Goal: Use online tool/utility

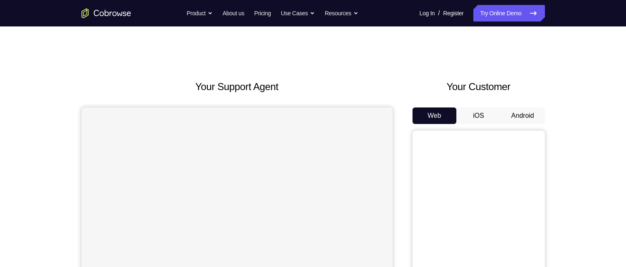
click at [533, 115] on button "Android" at bounding box center [523, 116] width 44 height 17
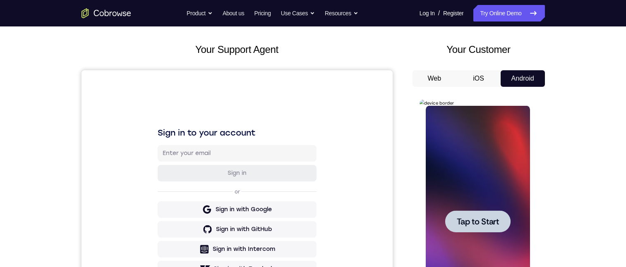
scroll to position [51, 0]
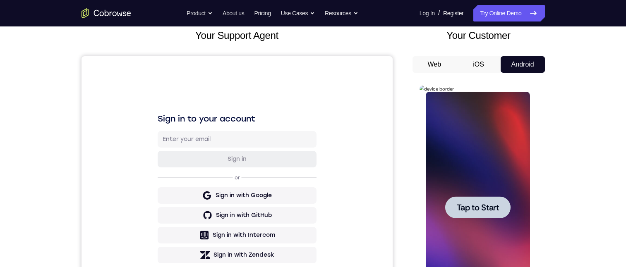
click at [482, 207] on span "Tap to Start" at bounding box center [478, 208] width 42 height 8
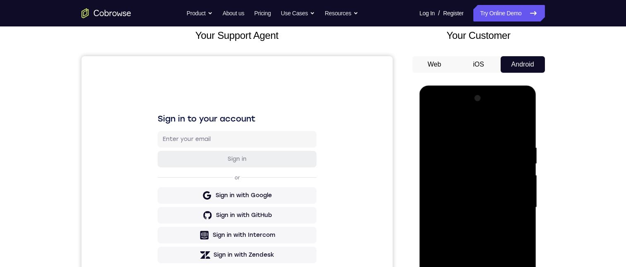
scroll to position [113, 0]
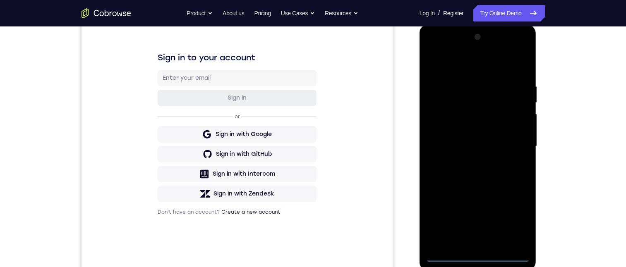
click at [478, 256] on div at bounding box center [478, 147] width 104 height 232
click at [511, 225] on div at bounding box center [478, 147] width 104 height 232
click at [447, 70] on div at bounding box center [478, 147] width 104 height 232
click at [464, 103] on div at bounding box center [478, 147] width 104 height 232
click at [448, 119] on div at bounding box center [478, 147] width 104 height 232
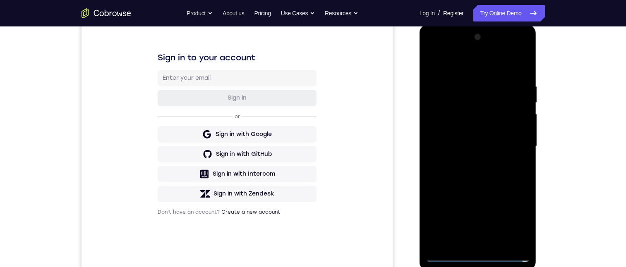
click at [522, 68] on div at bounding box center [478, 147] width 104 height 232
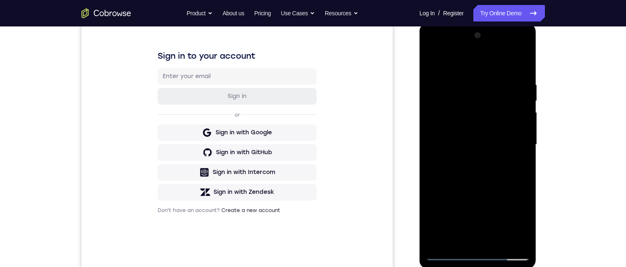
scroll to position [115, 0]
drag, startPoint x: 511, startPoint y: 168, endPoint x: 835, endPoint y: 159, distance: 324.3
click at [511, 168] on div at bounding box center [478, 144] width 104 height 232
click at [518, 160] on div at bounding box center [478, 144] width 104 height 232
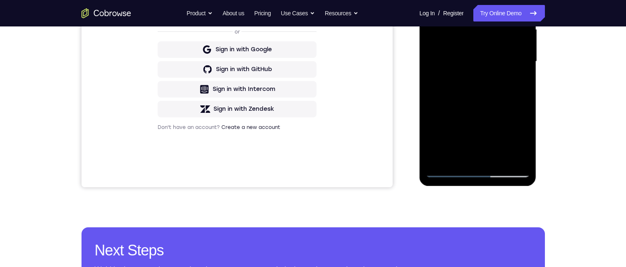
scroll to position [58, 0]
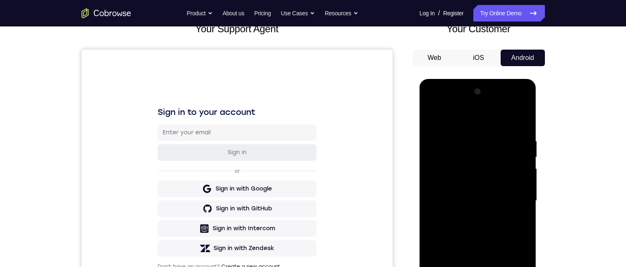
drag, startPoint x: 463, startPoint y: 121, endPoint x: 476, endPoint y: 167, distance: 48.3
click at [474, 176] on div at bounding box center [478, 201] width 104 height 232
click at [446, 267] on div at bounding box center [478, 201] width 104 height 232
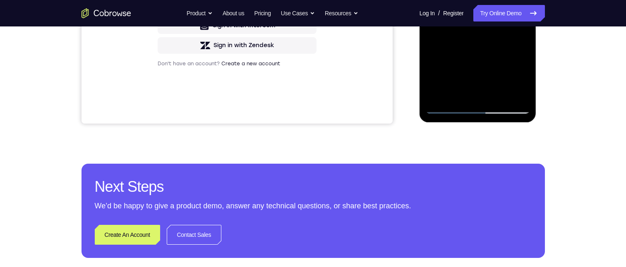
scroll to position [169, 0]
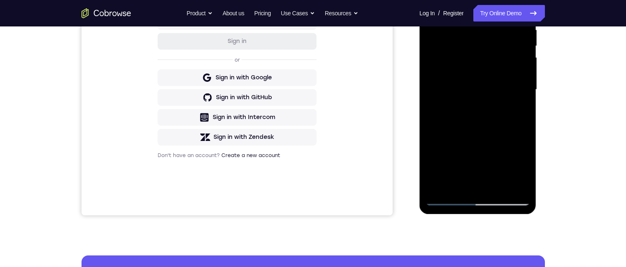
click at [490, 58] on div at bounding box center [478, 90] width 104 height 232
click at [511, 104] on div at bounding box center [478, 90] width 104 height 232
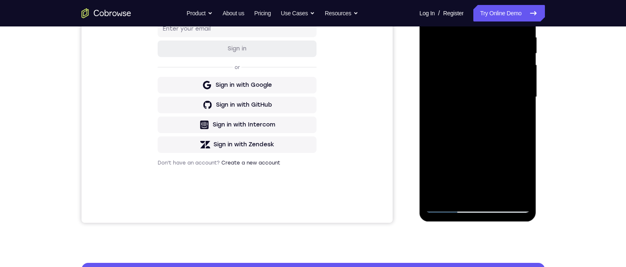
scroll to position [218, 0]
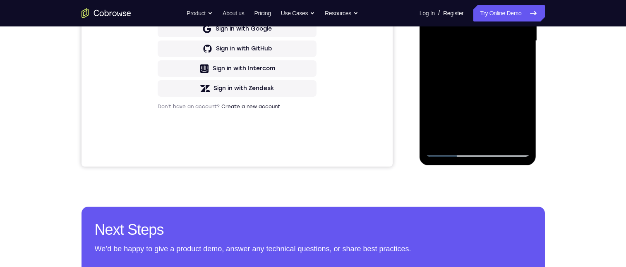
click at [446, 149] on div at bounding box center [478, 41] width 104 height 232
drag, startPoint x: 489, startPoint y: 14, endPoint x: 435, endPoint y: 17, distance: 54.3
click at [435, 17] on div at bounding box center [478, 41] width 104 height 232
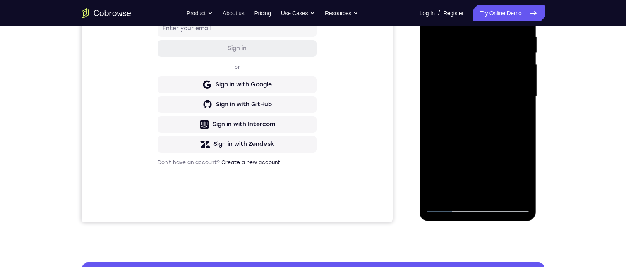
click at [482, 71] on div at bounding box center [478, 97] width 104 height 232
click at [495, 71] on div at bounding box center [478, 97] width 104 height 232
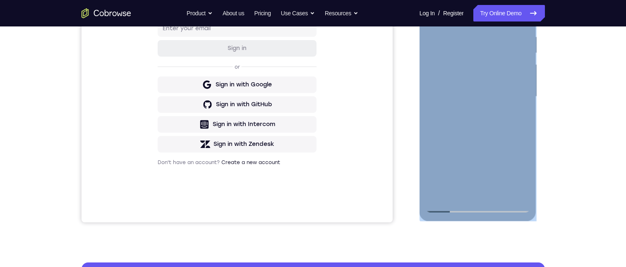
click at [464, 68] on div at bounding box center [478, 97] width 104 height 232
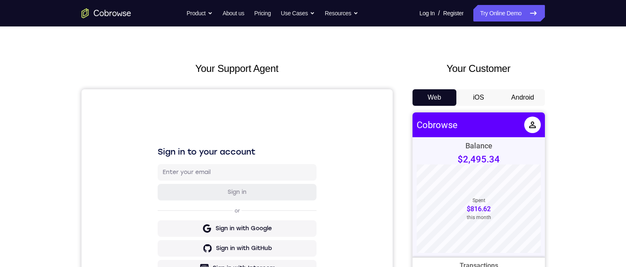
scroll to position [12, 0]
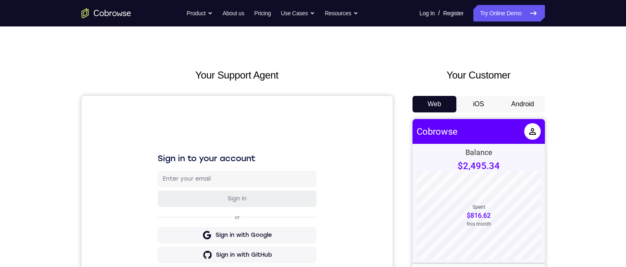
click at [507, 108] on button "Android" at bounding box center [523, 104] width 44 height 17
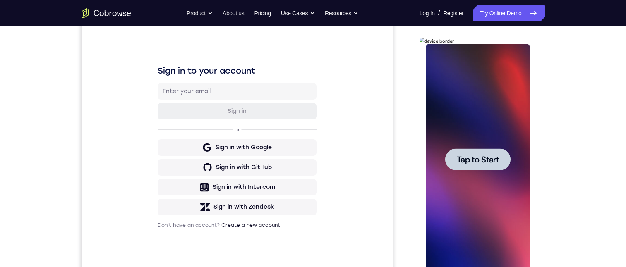
scroll to position [99, 0]
click at [474, 157] on span "Tap to Start" at bounding box center [478, 160] width 42 height 8
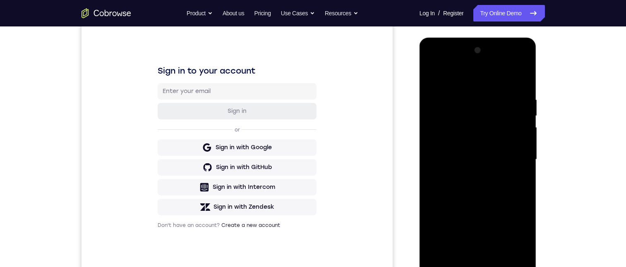
scroll to position [122, 0]
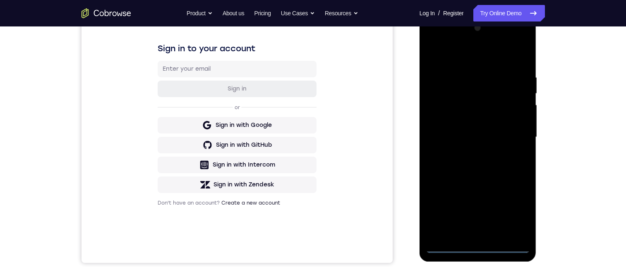
click at [478, 247] on div at bounding box center [478, 138] width 104 height 232
drag, startPoint x: 518, startPoint y: 212, endPoint x: 487, endPoint y: 201, distance: 33.0
click at [517, 212] on div at bounding box center [478, 138] width 104 height 232
click at [470, 57] on div at bounding box center [478, 138] width 104 height 232
click at [474, 95] on div at bounding box center [478, 138] width 104 height 232
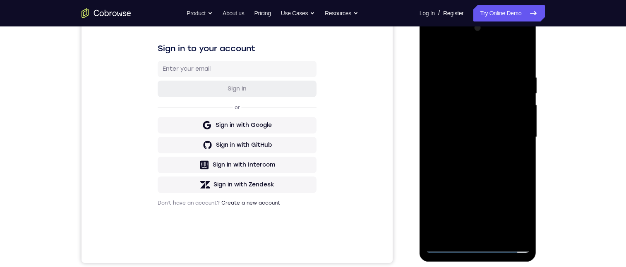
scroll to position [0, 0]
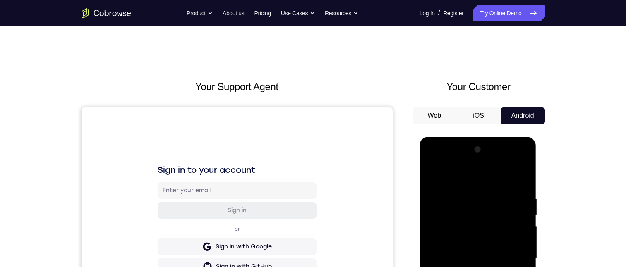
click at [473, 223] on div at bounding box center [478, 259] width 104 height 232
drag, startPoint x: 524, startPoint y: 165, endPoint x: 938, endPoint y: 274, distance: 427.5
click at [524, 165] on div at bounding box center [478, 259] width 104 height 232
click at [495, 267] on div at bounding box center [478, 259] width 104 height 232
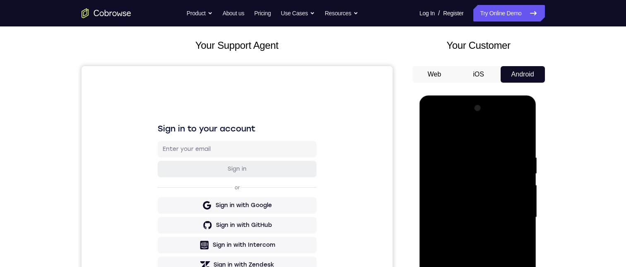
click at [522, 122] on div at bounding box center [478, 218] width 104 height 232
click at [512, 227] on div at bounding box center [478, 218] width 104 height 232
click at [511, 210] on div at bounding box center [478, 218] width 104 height 232
click at [522, 122] on div at bounding box center [478, 218] width 104 height 232
click at [518, 267] on div at bounding box center [478, 218] width 104 height 232
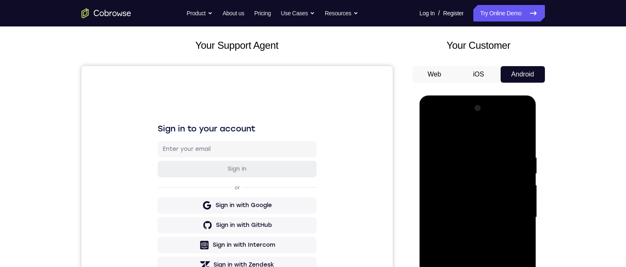
scroll to position [108, 0]
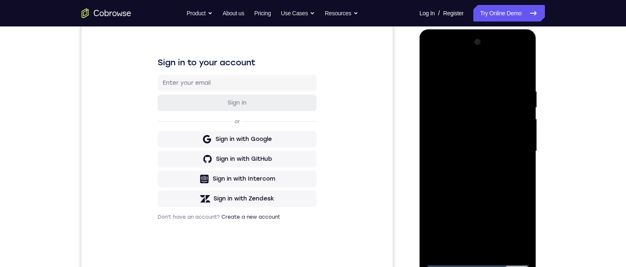
click at [504, 149] on div at bounding box center [478, 152] width 104 height 232
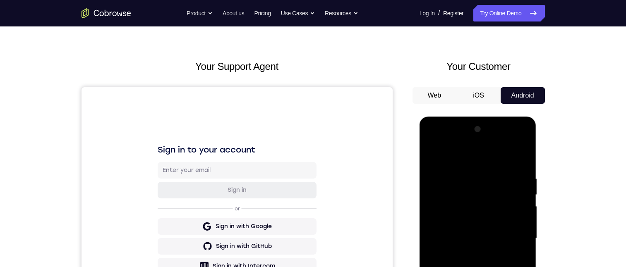
click at [480, 164] on div at bounding box center [478, 239] width 104 height 232
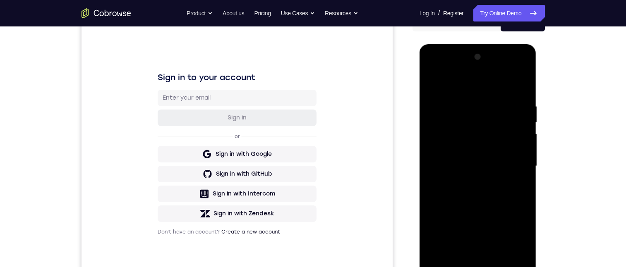
click at [465, 178] on div at bounding box center [478, 166] width 104 height 232
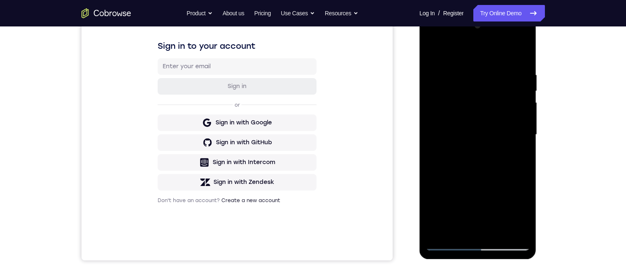
click at [467, 150] on div at bounding box center [478, 135] width 104 height 232
click at [486, 156] on div at bounding box center [478, 135] width 104 height 232
drag, startPoint x: 466, startPoint y: 168, endPoint x: 486, endPoint y: 168, distance: 19.5
click at [466, 168] on div at bounding box center [478, 135] width 104 height 232
click at [490, 163] on div at bounding box center [478, 135] width 104 height 232
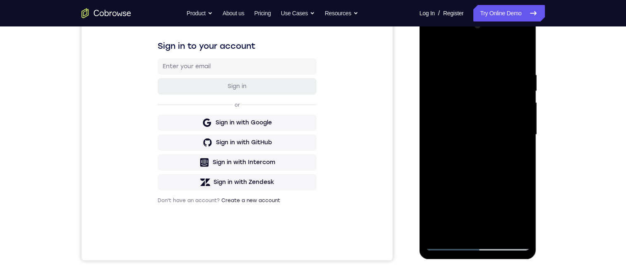
drag, startPoint x: 469, startPoint y: 169, endPoint x: 491, endPoint y: 166, distance: 22.5
click at [469, 169] on div at bounding box center [478, 135] width 104 height 232
click at [490, 163] on div at bounding box center [478, 135] width 104 height 232
click at [487, 180] on div at bounding box center [478, 135] width 104 height 232
click at [488, 185] on div at bounding box center [478, 135] width 104 height 232
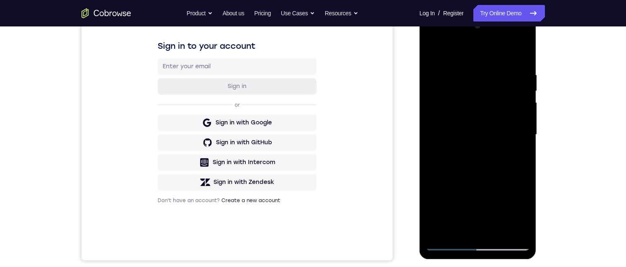
scroll to position [144, 0]
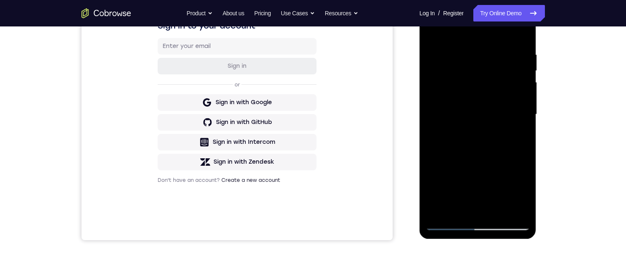
click at [486, 164] on div at bounding box center [478, 115] width 104 height 232
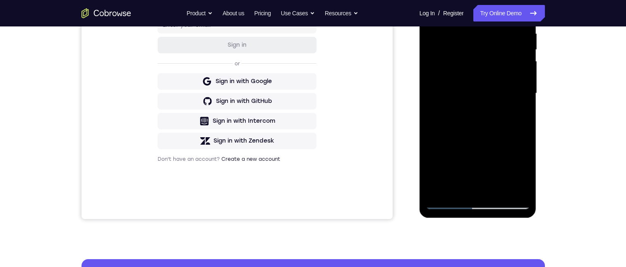
click at [450, 204] on div at bounding box center [478, 94] width 104 height 232
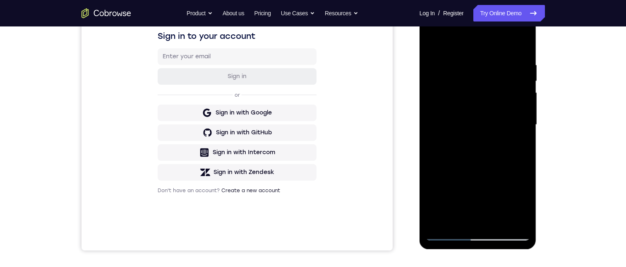
click at [505, 122] on div at bounding box center [478, 125] width 104 height 232
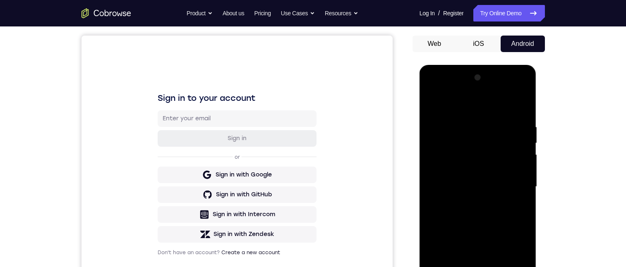
scroll to position [51, 0]
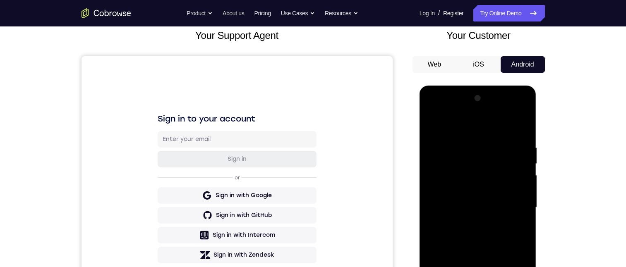
click at [471, 133] on div at bounding box center [478, 208] width 104 height 232
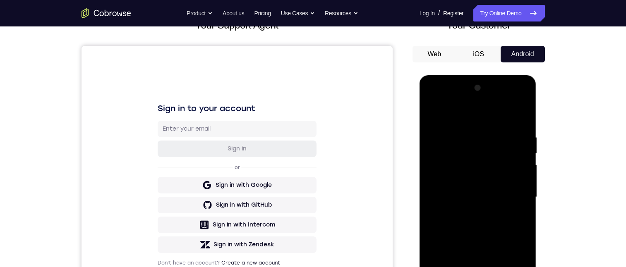
click at [465, 209] on div at bounding box center [478, 198] width 104 height 232
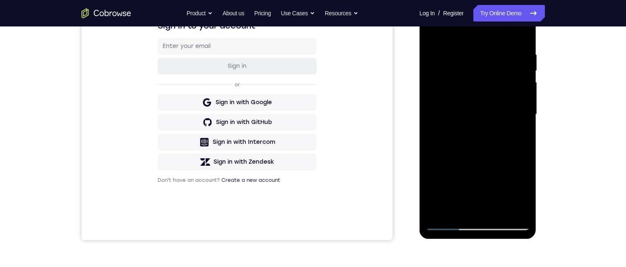
click at [467, 149] on div at bounding box center [478, 115] width 104 height 232
click at [467, 142] on div at bounding box center [478, 115] width 104 height 232
click at [488, 140] on div at bounding box center [478, 115] width 104 height 232
click at [485, 159] on div at bounding box center [478, 115] width 104 height 232
click at [485, 163] on div at bounding box center [478, 115] width 104 height 232
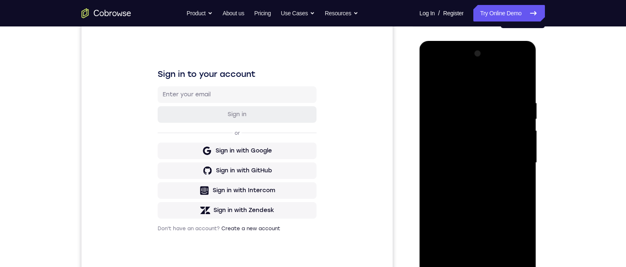
scroll to position [92, 0]
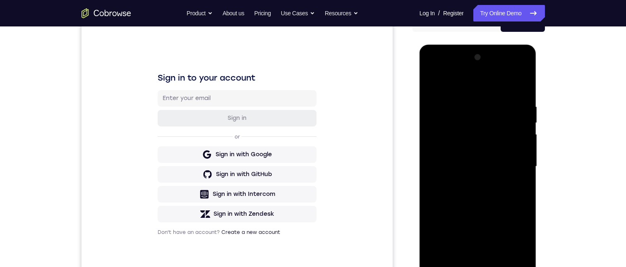
click at [449, 267] on div at bounding box center [478, 167] width 104 height 232
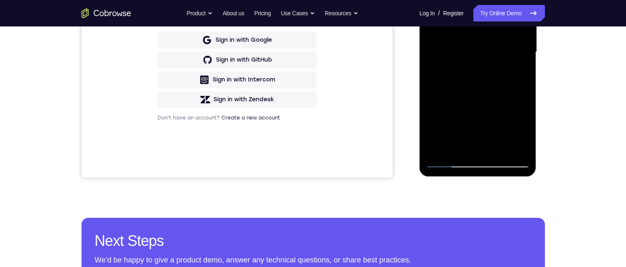
click at [498, 50] on div at bounding box center [478, 52] width 104 height 232
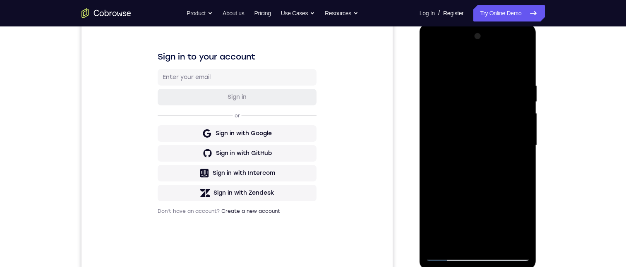
click at [478, 74] on div at bounding box center [478, 146] width 104 height 232
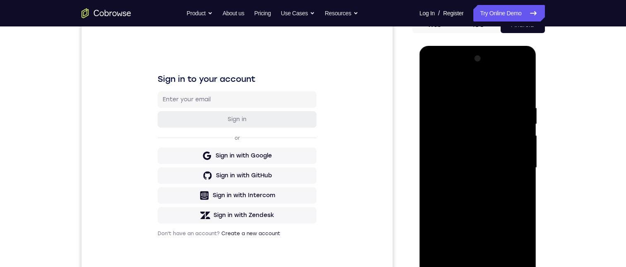
scroll to position [115, 0]
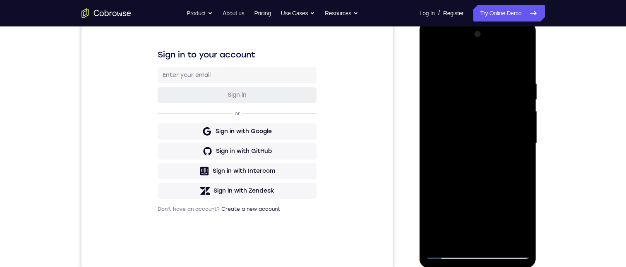
click at [466, 154] on div at bounding box center [478, 144] width 104 height 232
click at [466, 190] on div at bounding box center [478, 144] width 104 height 232
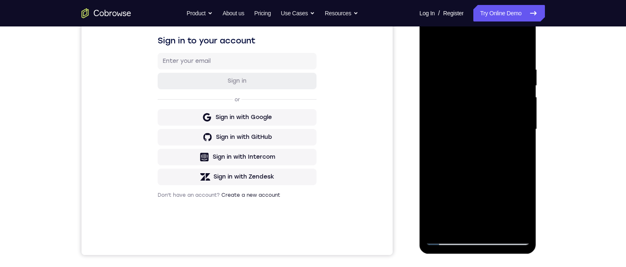
click at [490, 158] on div at bounding box center [478, 130] width 104 height 232
click at [469, 166] on div at bounding box center [478, 130] width 104 height 232
click at [487, 146] on div at bounding box center [478, 130] width 104 height 232
click at [480, 146] on div at bounding box center [478, 130] width 104 height 232
click at [487, 174] on div at bounding box center [478, 130] width 104 height 232
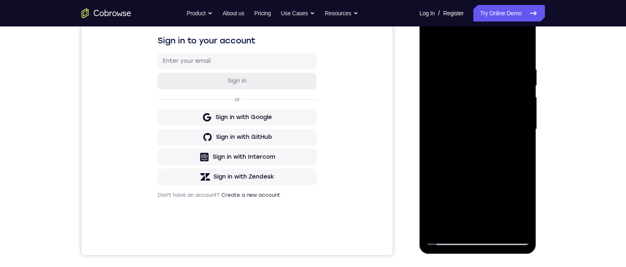
click at [486, 177] on div at bounding box center [478, 130] width 104 height 232
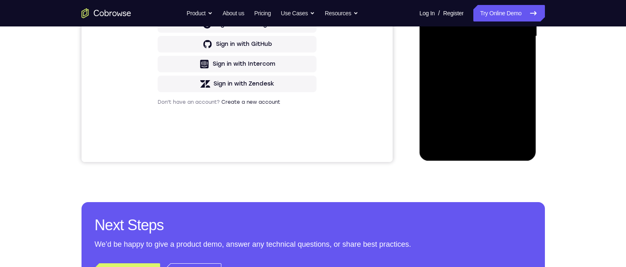
scroll to position [0, 0]
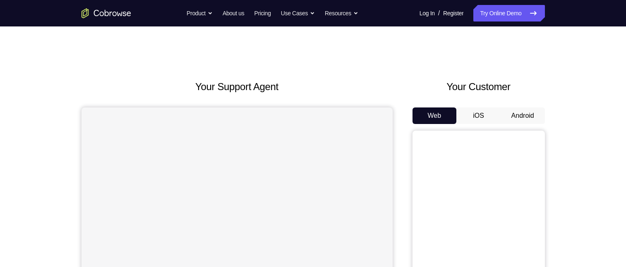
click at [520, 113] on button "Android" at bounding box center [523, 116] width 44 height 17
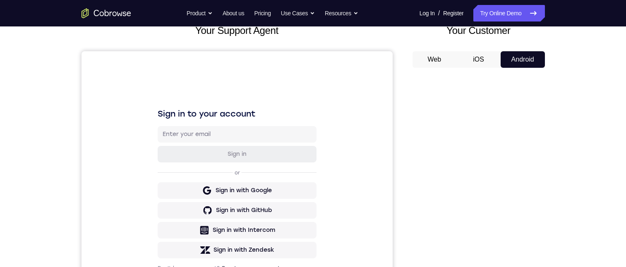
scroll to position [147, 0]
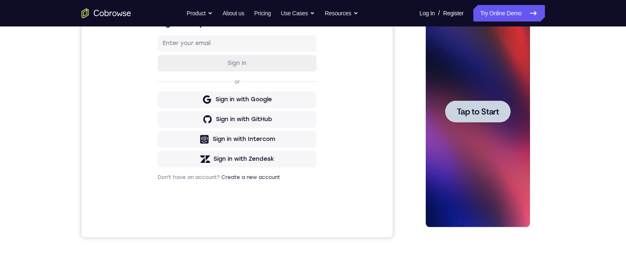
click at [480, 114] on span "Tap to Start" at bounding box center [478, 112] width 42 height 8
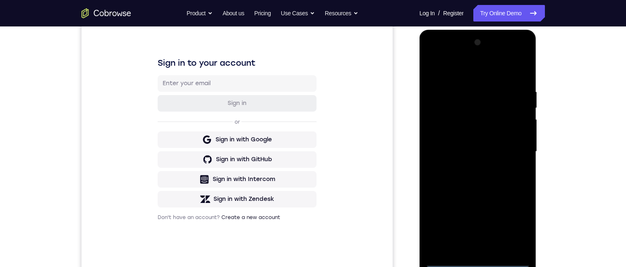
scroll to position [145, 0]
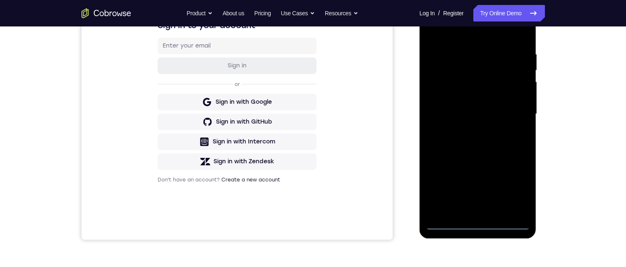
click at [476, 224] on div at bounding box center [478, 114] width 104 height 232
click at [519, 190] on div at bounding box center [478, 114] width 104 height 232
click at [484, 35] on div at bounding box center [478, 114] width 104 height 232
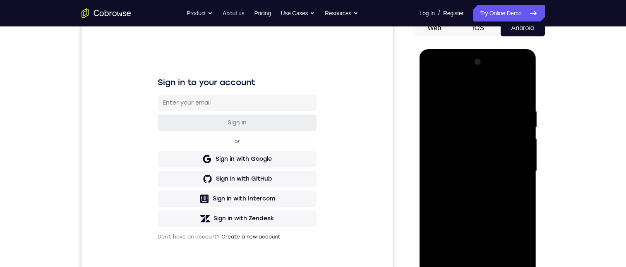
click at [511, 167] on div at bounding box center [478, 171] width 104 height 232
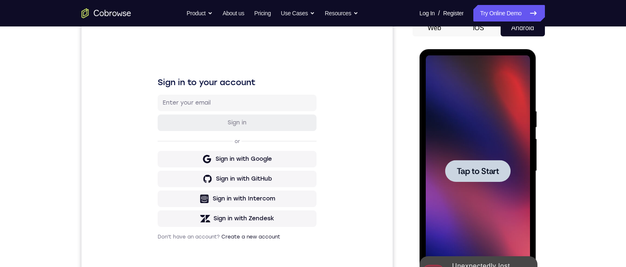
scroll to position [171, 0]
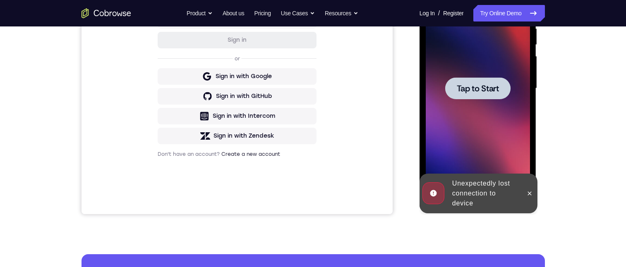
click at [500, 95] on div at bounding box center [477, 88] width 65 height 22
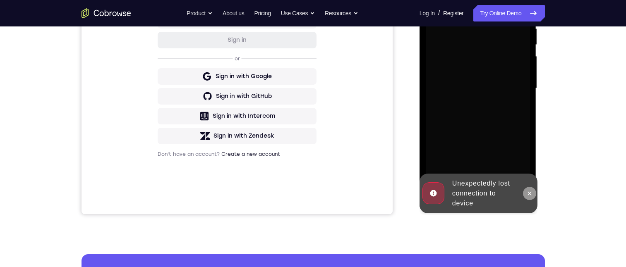
click at [528, 193] on icon at bounding box center [530, 193] width 7 height 7
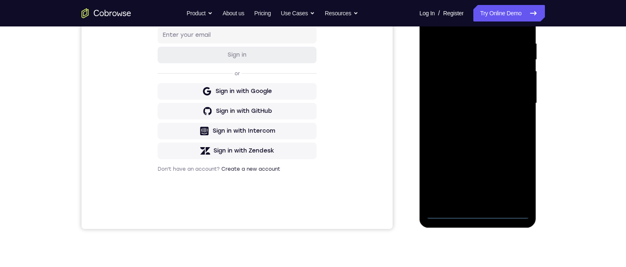
scroll to position [185, 0]
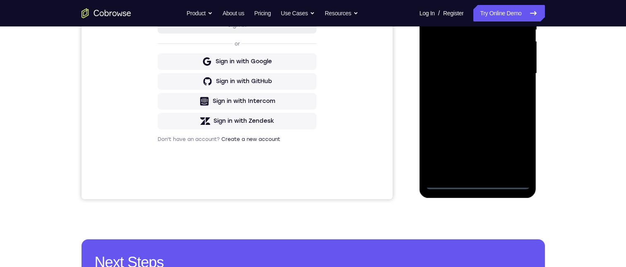
click at [479, 187] on div at bounding box center [478, 74] width 104 height 232
